Goal: Transaction & Acquisition: Purchase product/service

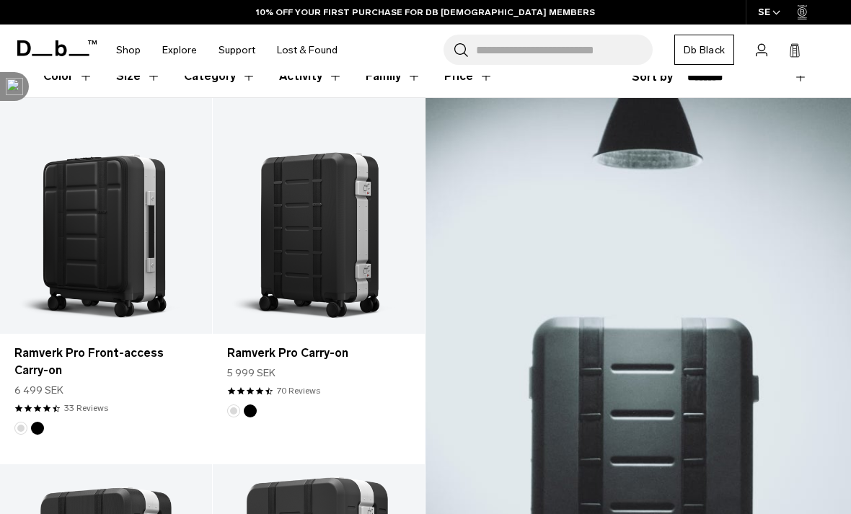
scroll to position [224, 0]
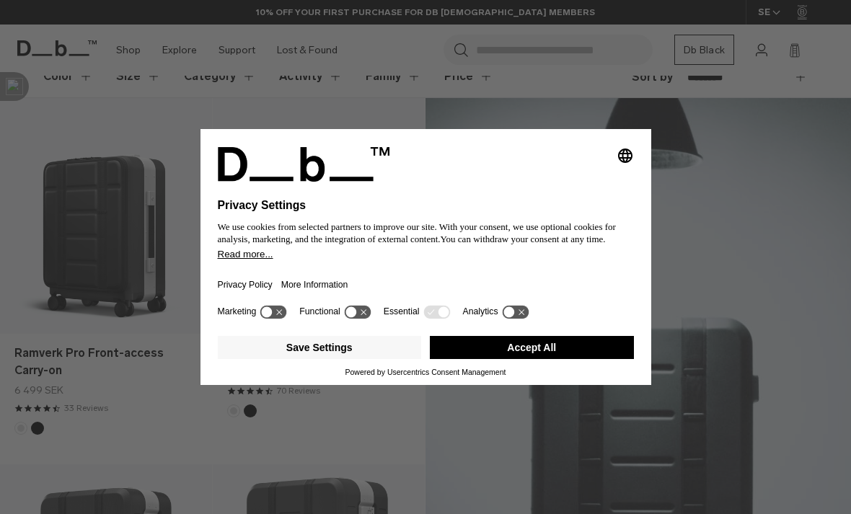
click at [580, 359] on button "Accept All" at bounding box center [532, 347] width 204 height 23
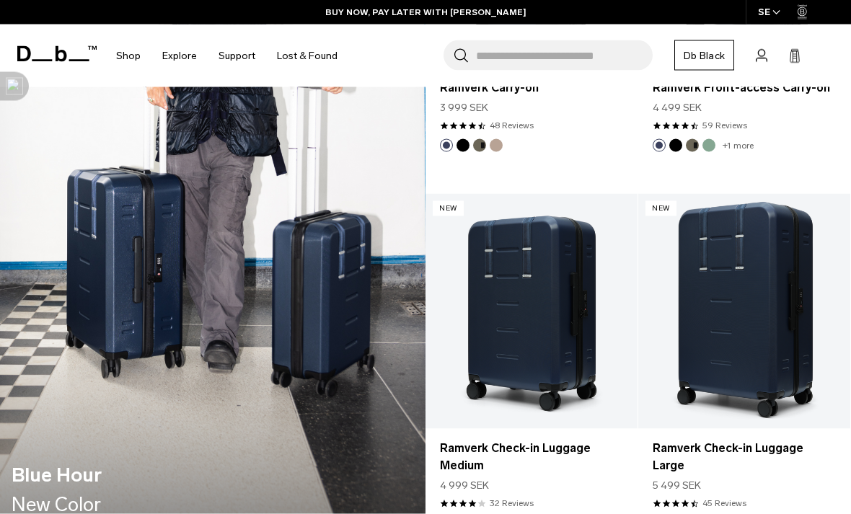
scroll to position [1248, 0]
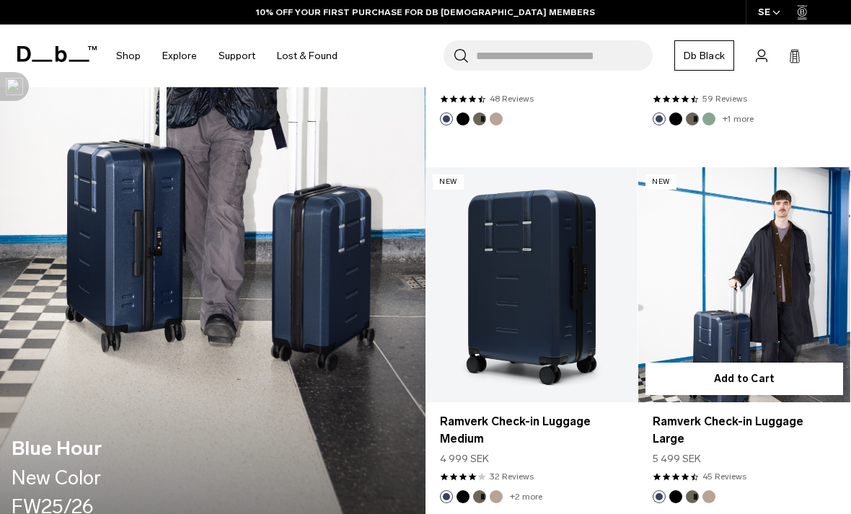
click at [797, 423] on link "Ramverk Check-in Luggage Large" at bounding box center [744, 430] width 183 height 35
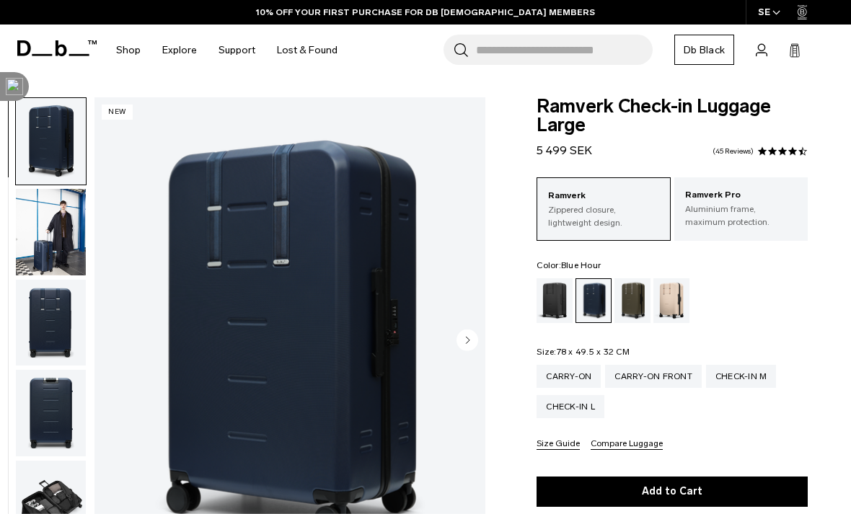
click at [465, 344] on circle "Next slide" at bounding box center [468, 340] width 22 height 22
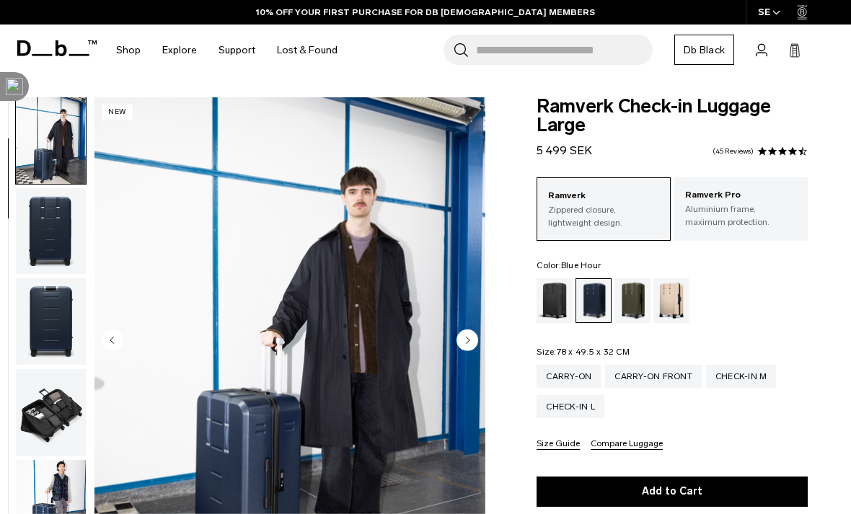
click at [474, 336] on circle "Next slide" at bounding box center [468, 340] width 22 height 22
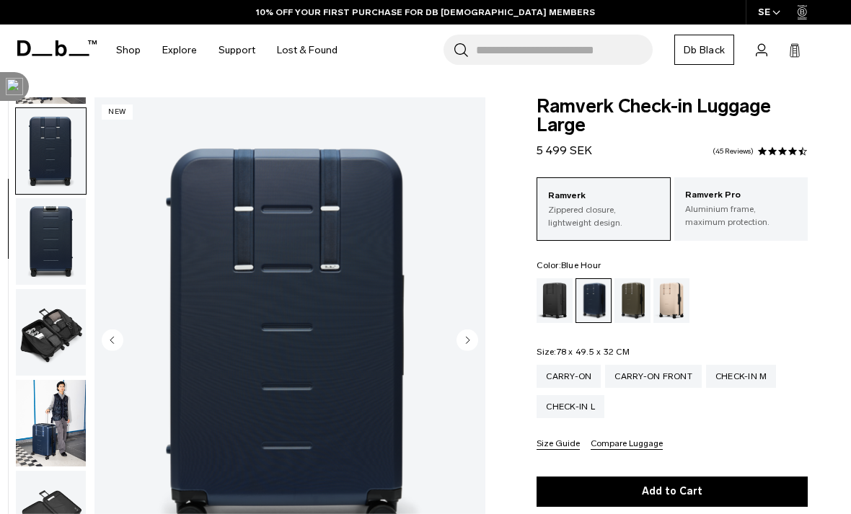
scroll to position [183, 0]
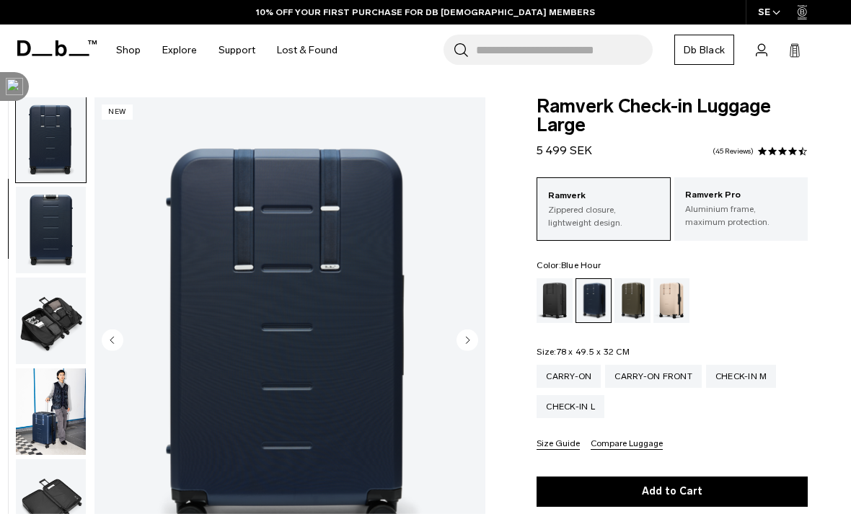
click at [484, 330] on img "3 / 11" at bounding box center [290, 341] width 391 height 488
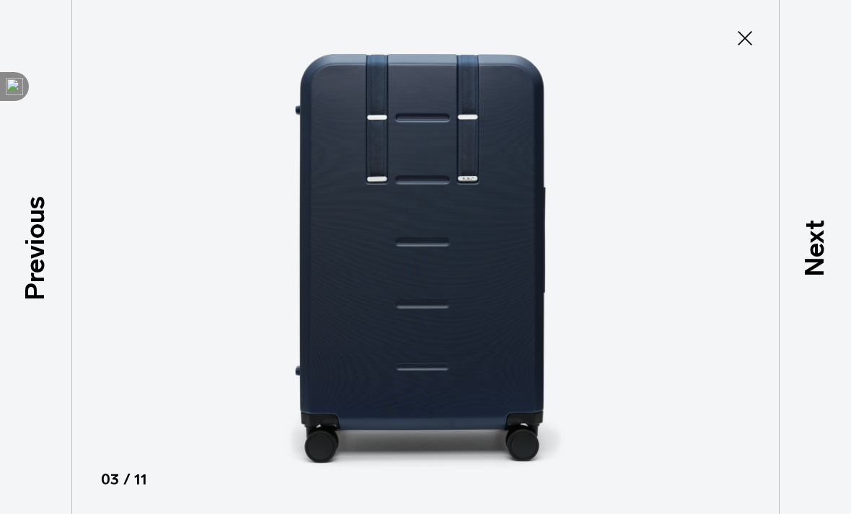
click at [750, 55] on img at bounding box center [425, 257] width 649 height 514
click at [745, 38] on icon at bounding box center [745, 38] width 14 height 14
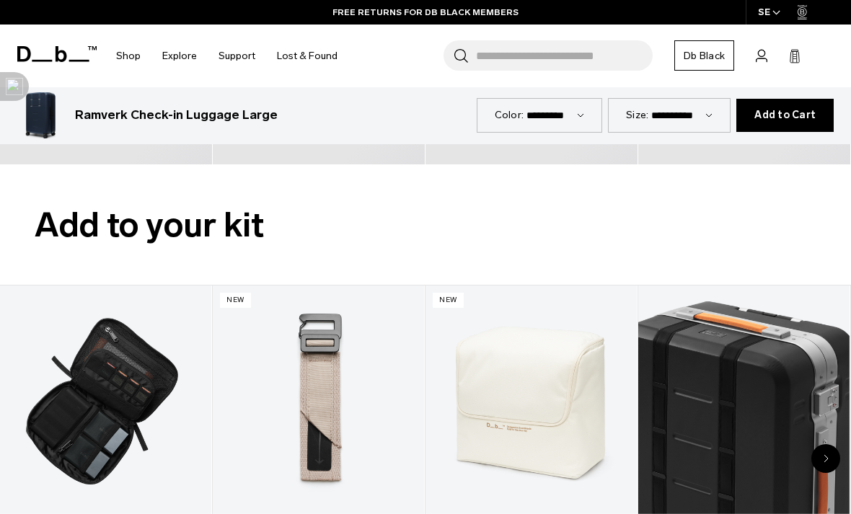
scroll to position [1996, 0]
